Goal: Task Accomplishment & Management: Use online tool/utility

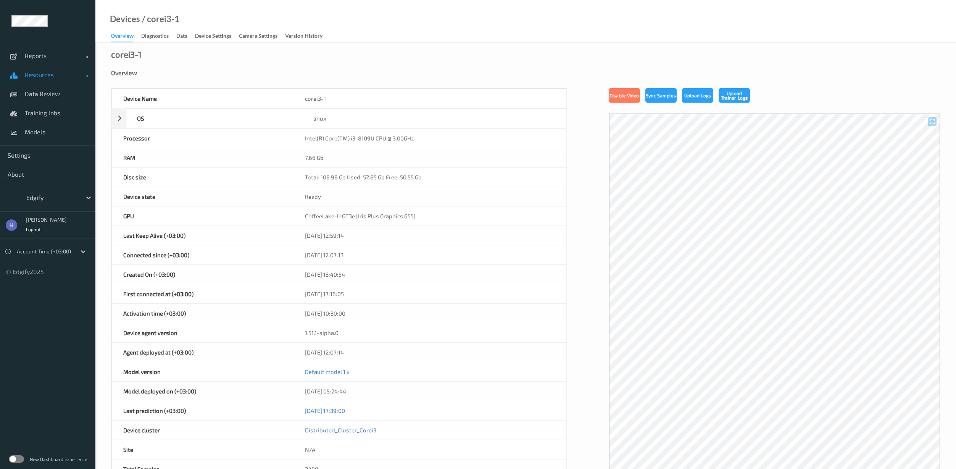
click at [37, 78] on span "Resources" at bounding box center [55, 75] width 61 height 8
click at [32, 96] on span "Devices" at bounding box center [56, 94] width 63 height 8
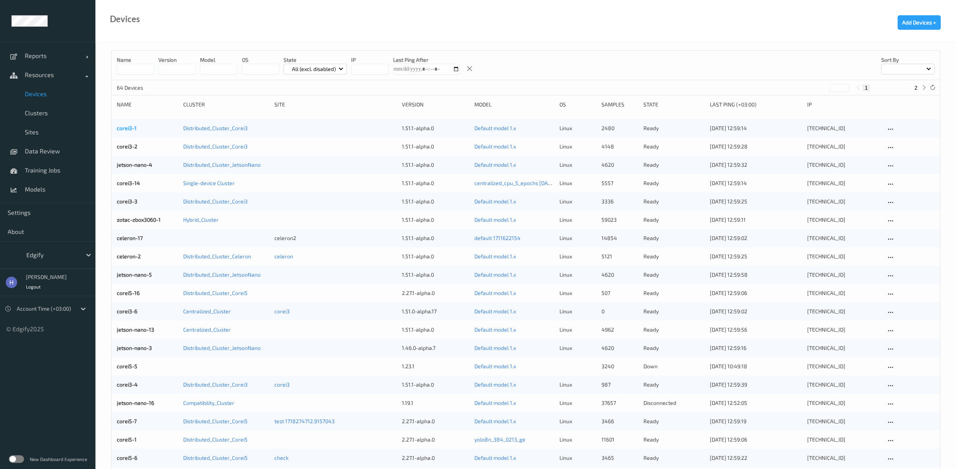
click at [132, 131] on link "corei3-1" at bounding box center [127, 128] width 20 height 6
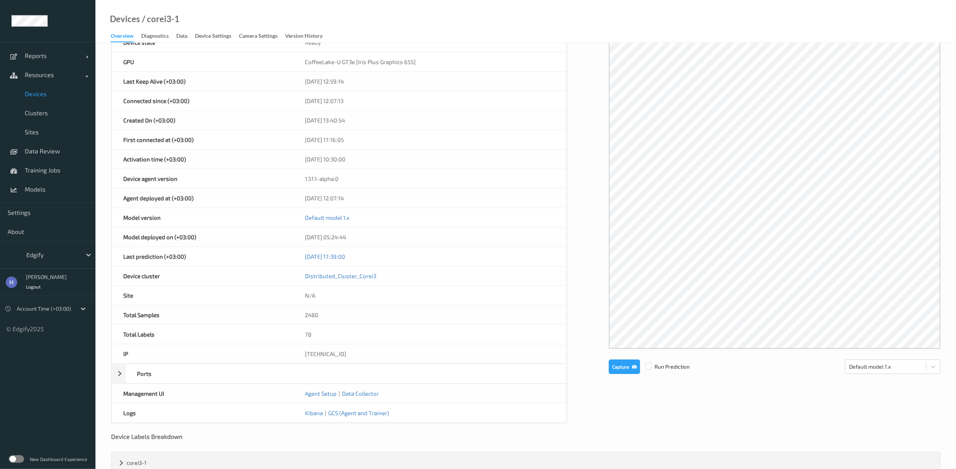
scroll to position [175, 0]
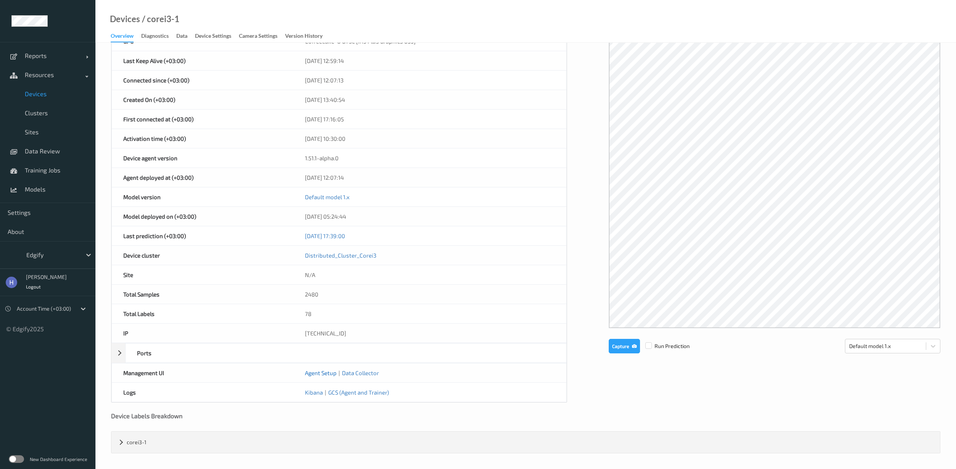
click at [316, 374] on link "Agent Setup" at bounding box center [321, 372] width 32 height 7
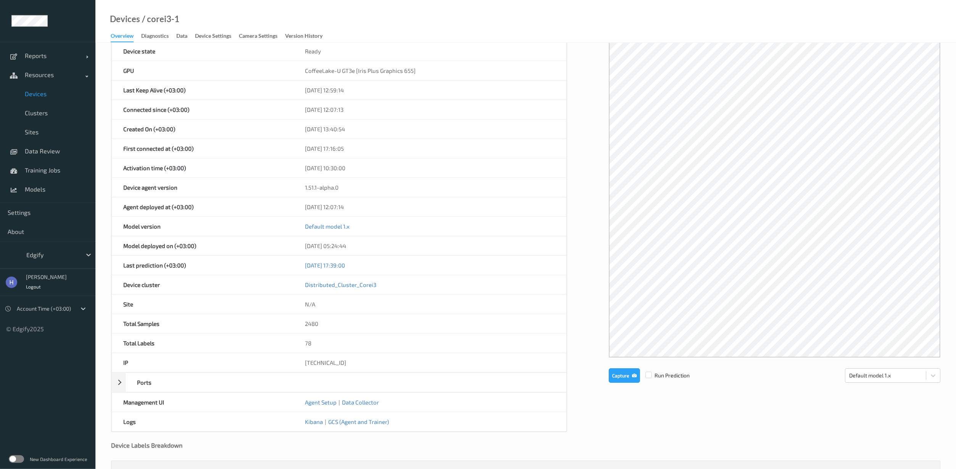
scroll to position [0, 0]
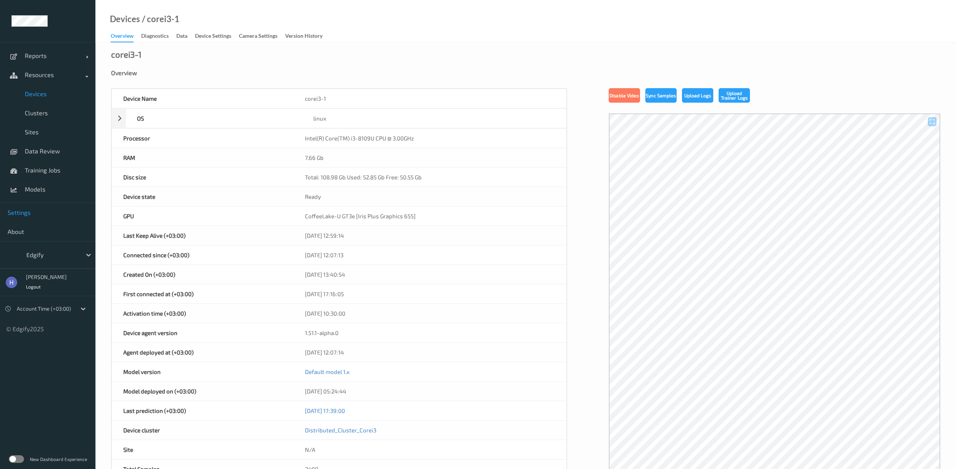
click at [20, 212] on span "Settings" at bounding box center [48, 213] width 80 height 8
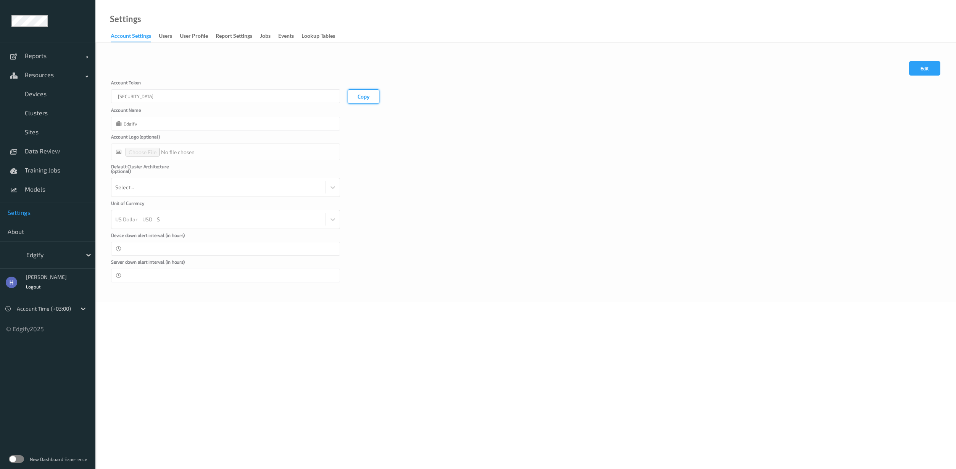
click at [361, 99] on button "Copy" at bounding box center [364, 96] width 32 height 14
click at [370, 100] on button "Copy" at bounding box center [364, 96] width 32 height 14
click at [371, 100] on button "Copy" at bounding box center [364, 96] width 32 height 14
